Goal: Transaction & Acquisition: Subscribe to service/newsletter

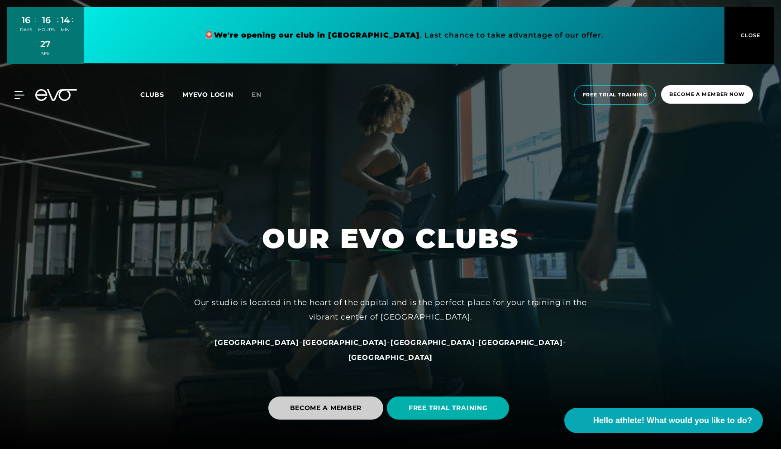
click at [357, 401] on span "BECOME A MEMBER" at bounding box center [325, 408] width 115 height 23
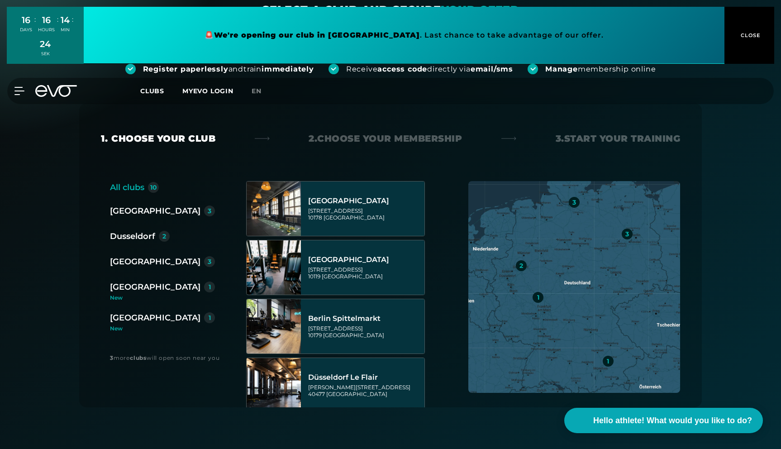
scroll to position [102, 0]
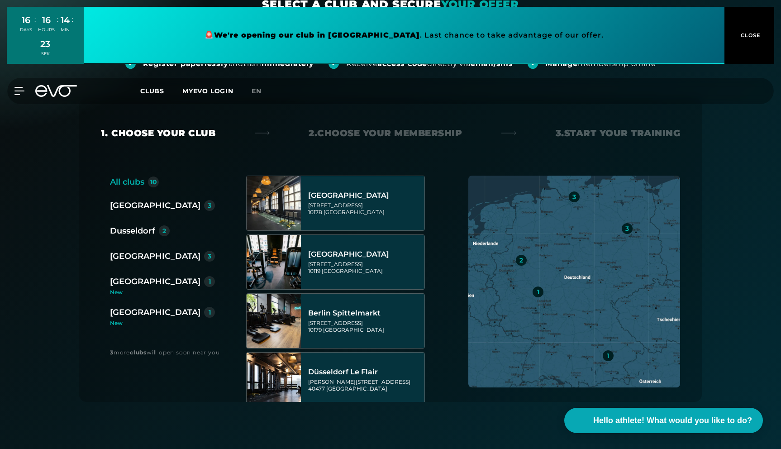
click at [124, 214] on div "Berlin 3 Dusseldorf 2 Hamburg 3 [GEOGRAPHIC_DATA] 1 [GEOGRAPHIC_DATA] 1 New" at bounding box center [166, 262] width 112 height 127
click at [124, 201] on font "[GEOGRAPHIC_DATA]" at bounding box center [155, 206] width 91 height 10
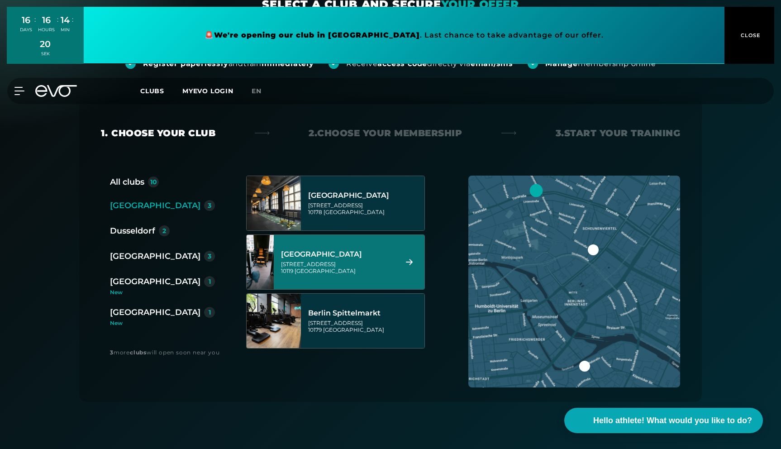
click at [301, 250] on font "[GEOGRAPHIC_DATA]" at bounding box center [321, 254] width 81 height 9
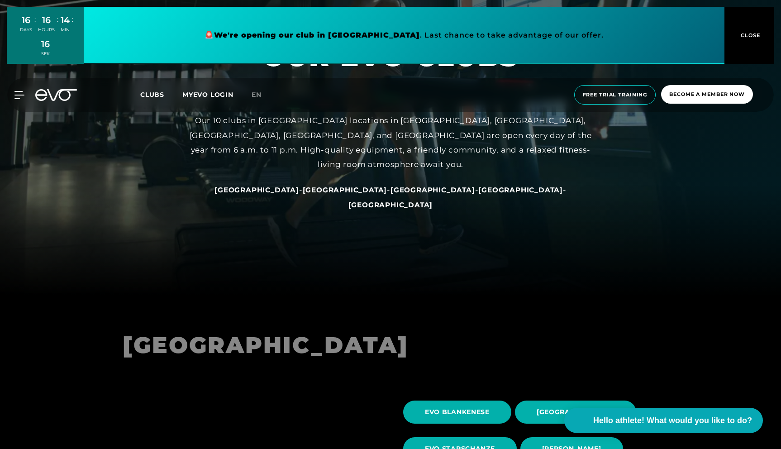
scroll to position [212, 0]
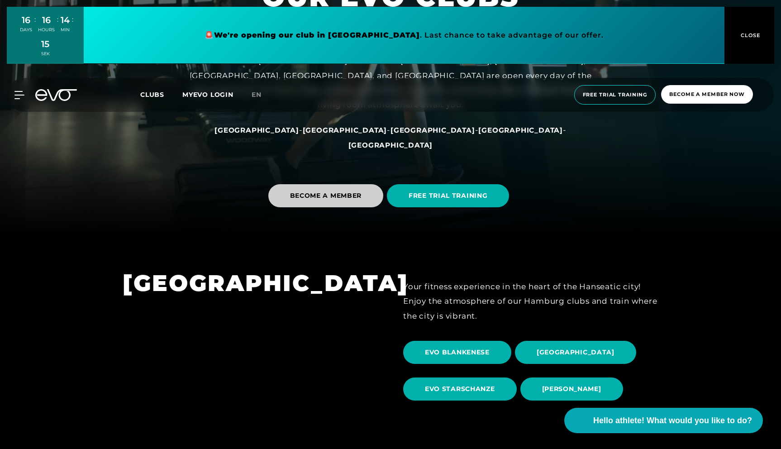
click at [352, 198] on font "BECOME A MEMBER" at bounding box center [326, 195] width 72 height 8
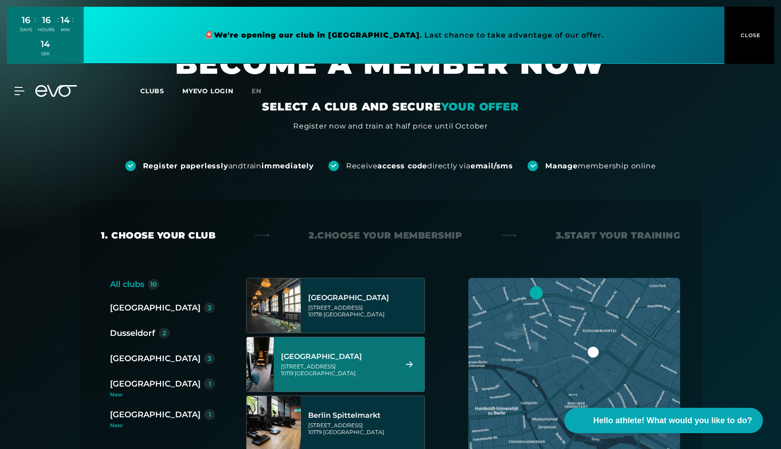
click at [371, 338] on div "[GEOGRAPHIC_DATA][STREET_ADDRESS]" at bounding box center [349, 364] width 151 height 54
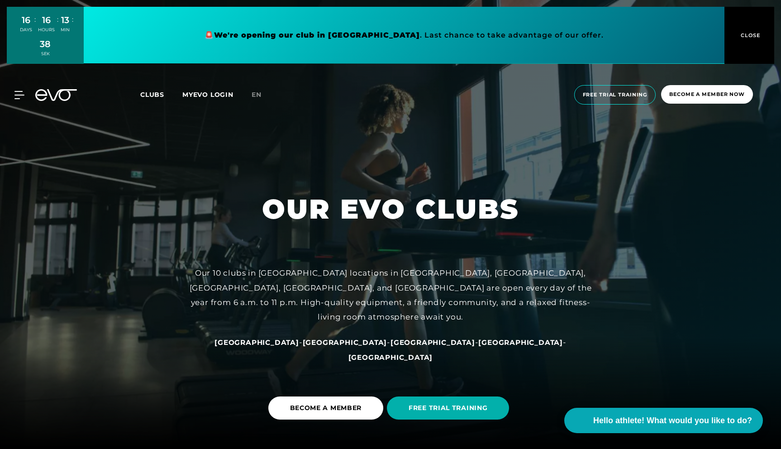
click at [755, 38] on font "CLOSE" at bounding box center [751, 35] width 20 height 6
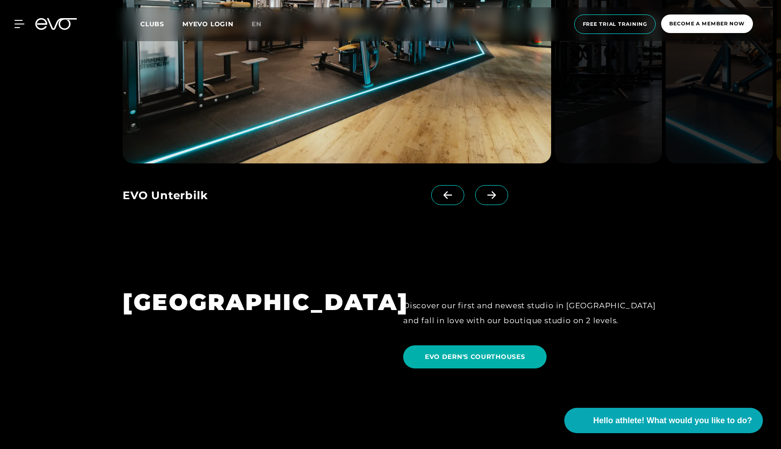
scroll to position [2105, 0]
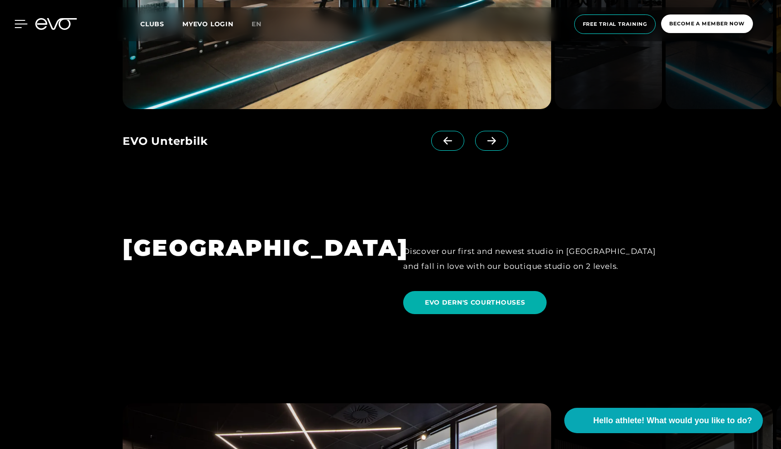
click at [16, 23] on icon at bounding box center [20, 24] width 13 height 8
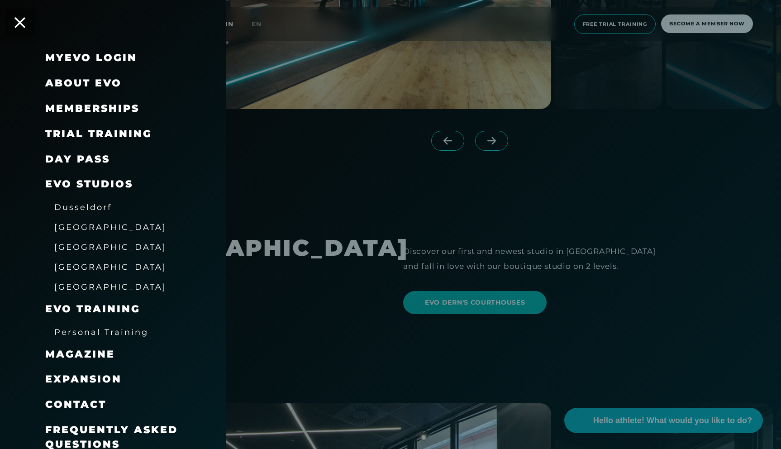
click at [78, 110] on font "Memberships" at bounding box center [92, 108] width 94 height 12
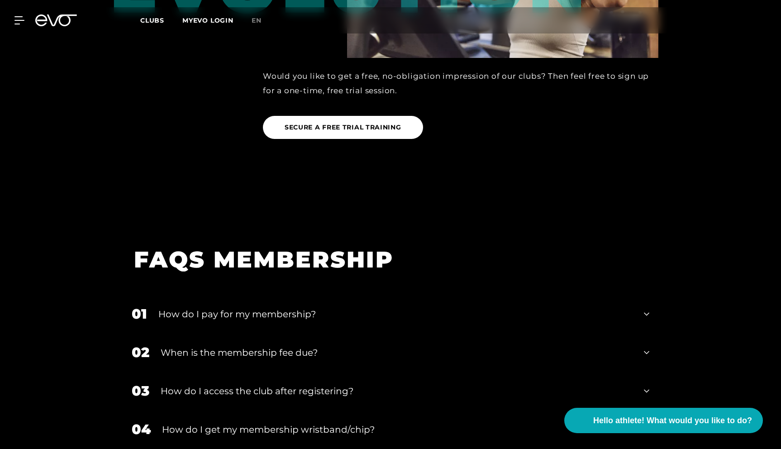
scroll to position [1259, 0]
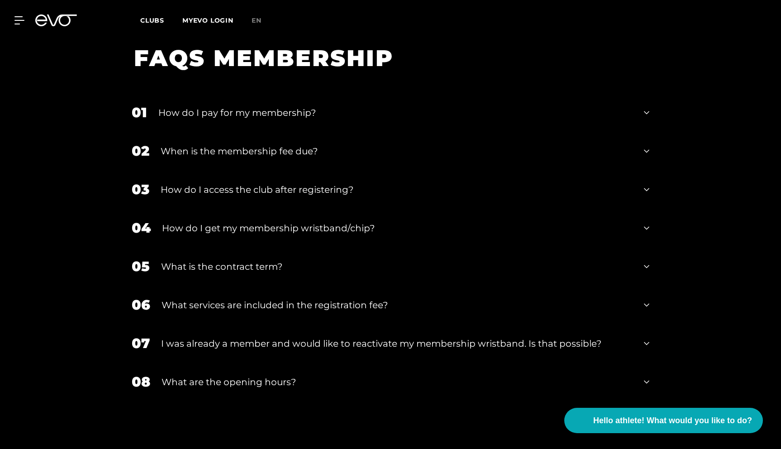
click at [253, 268] on font "What is the contract term?" at bounding box center [221, 266] width 121 height 11
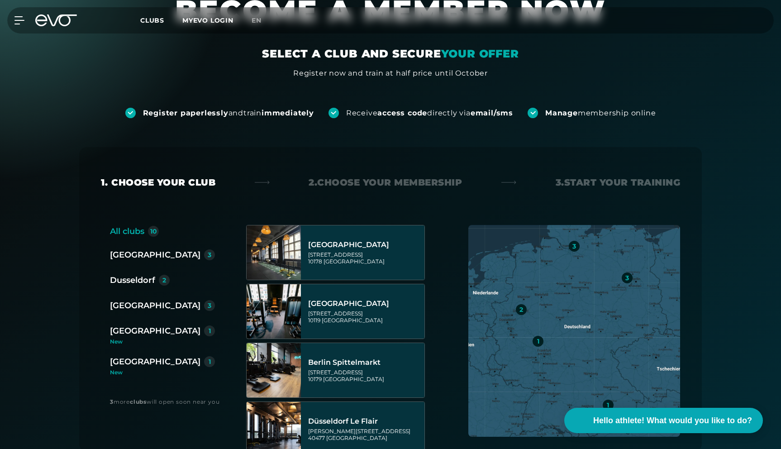
scroll to position [0, 0]
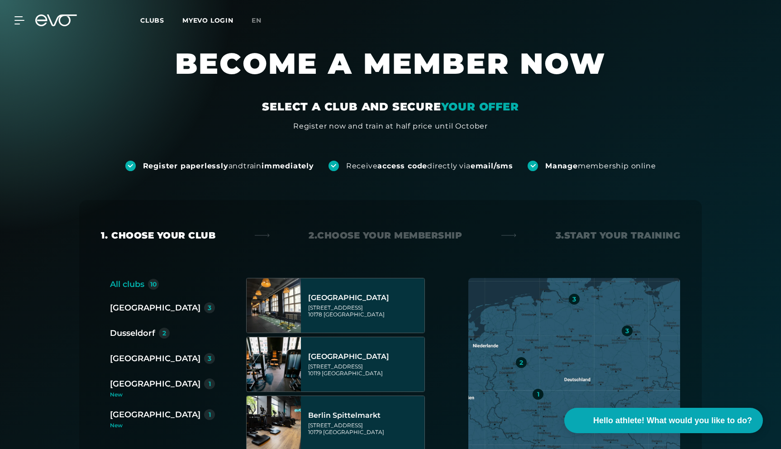
click at [158, 19] on font "Clubs" at bounding box center [152, 20] width 24 height 8
